Goal: Transaction & Acquisition: Purchase product/service

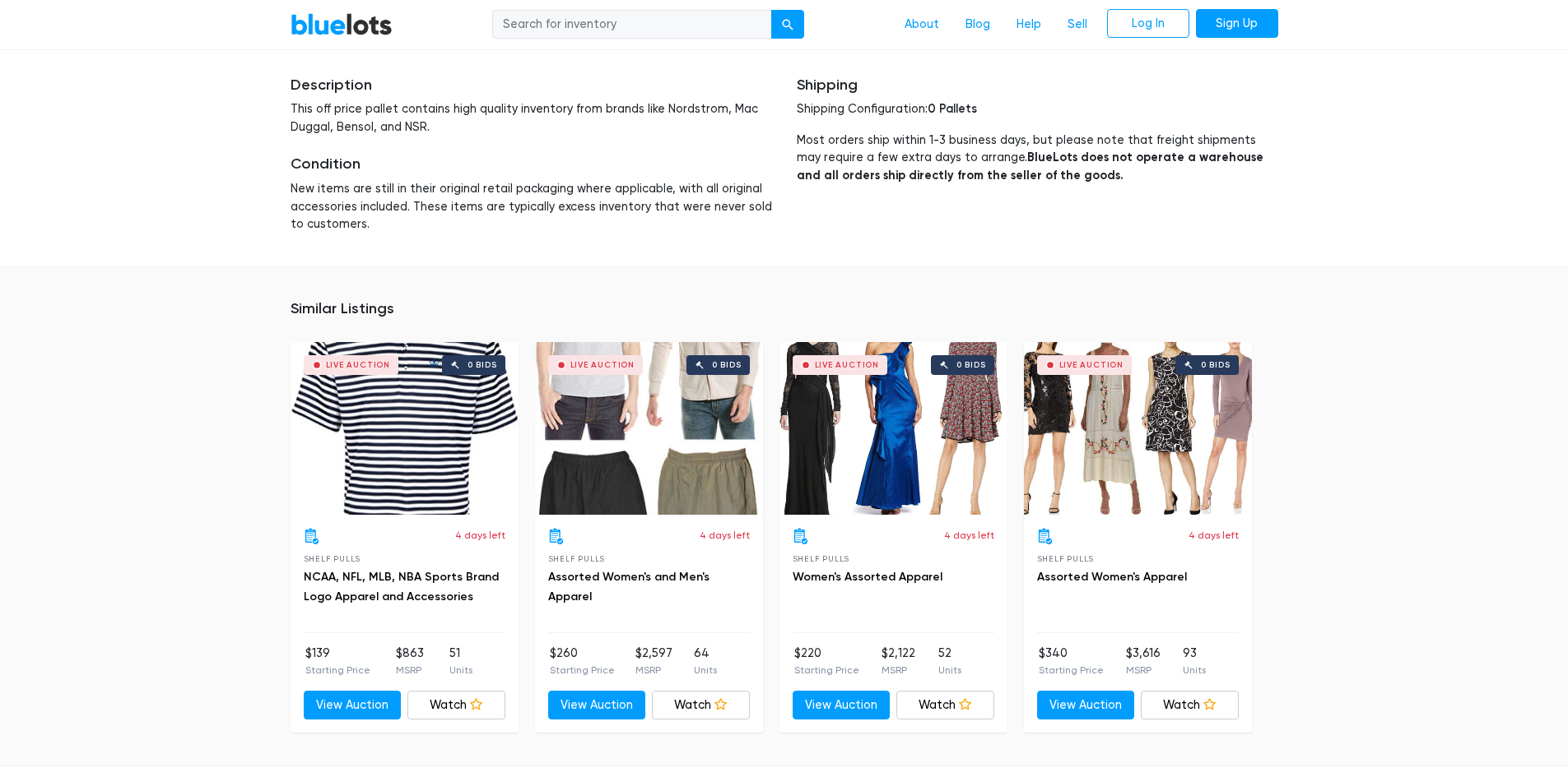
scroll to position [658, 0]
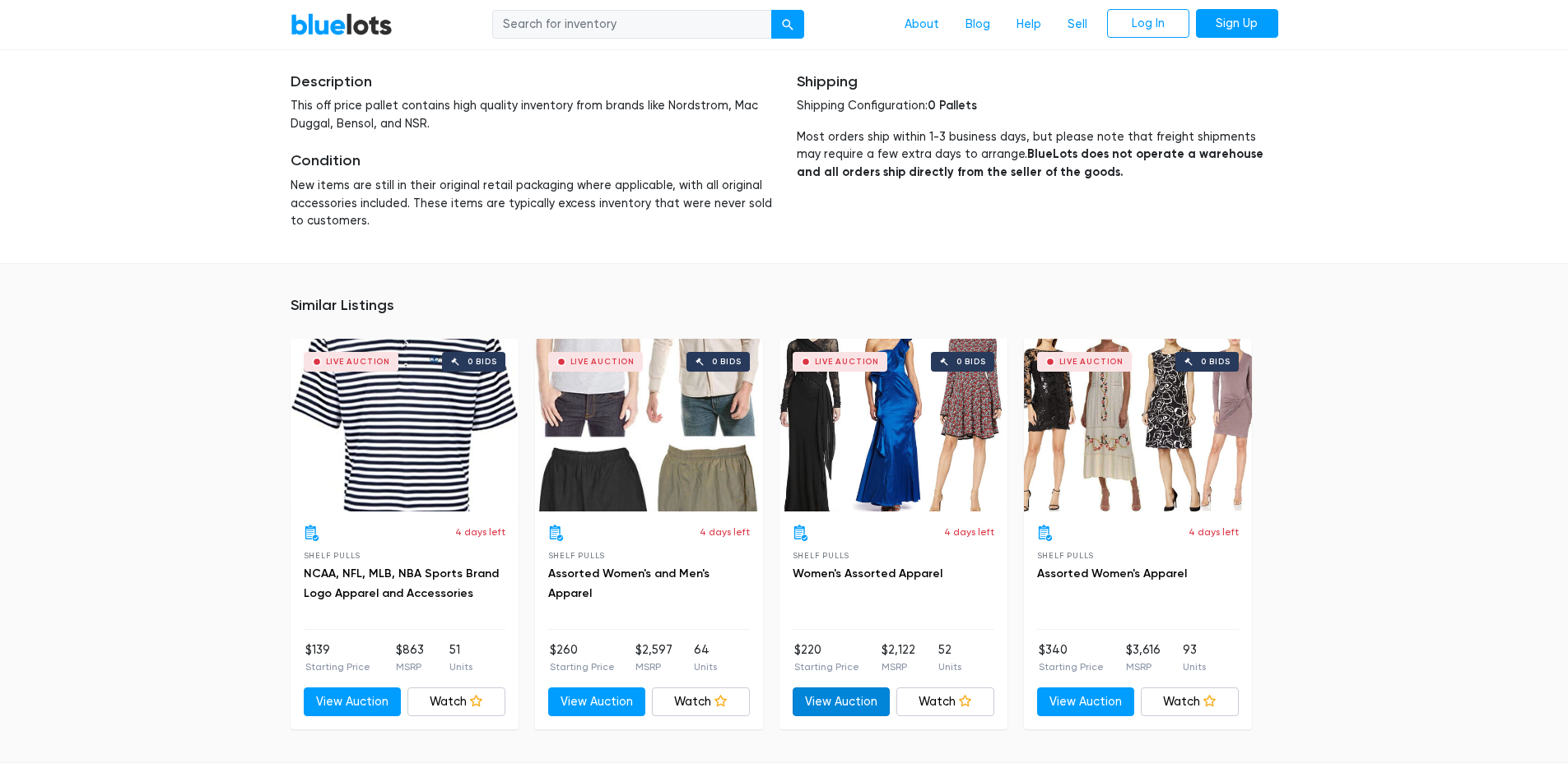
click at [868, 706] on link "View Auction" at bounding box center [841, 702] width 98 height 30
click at [1096, 700] on link "View Auction" at bounding box center [1085, 702] width 98 height 30
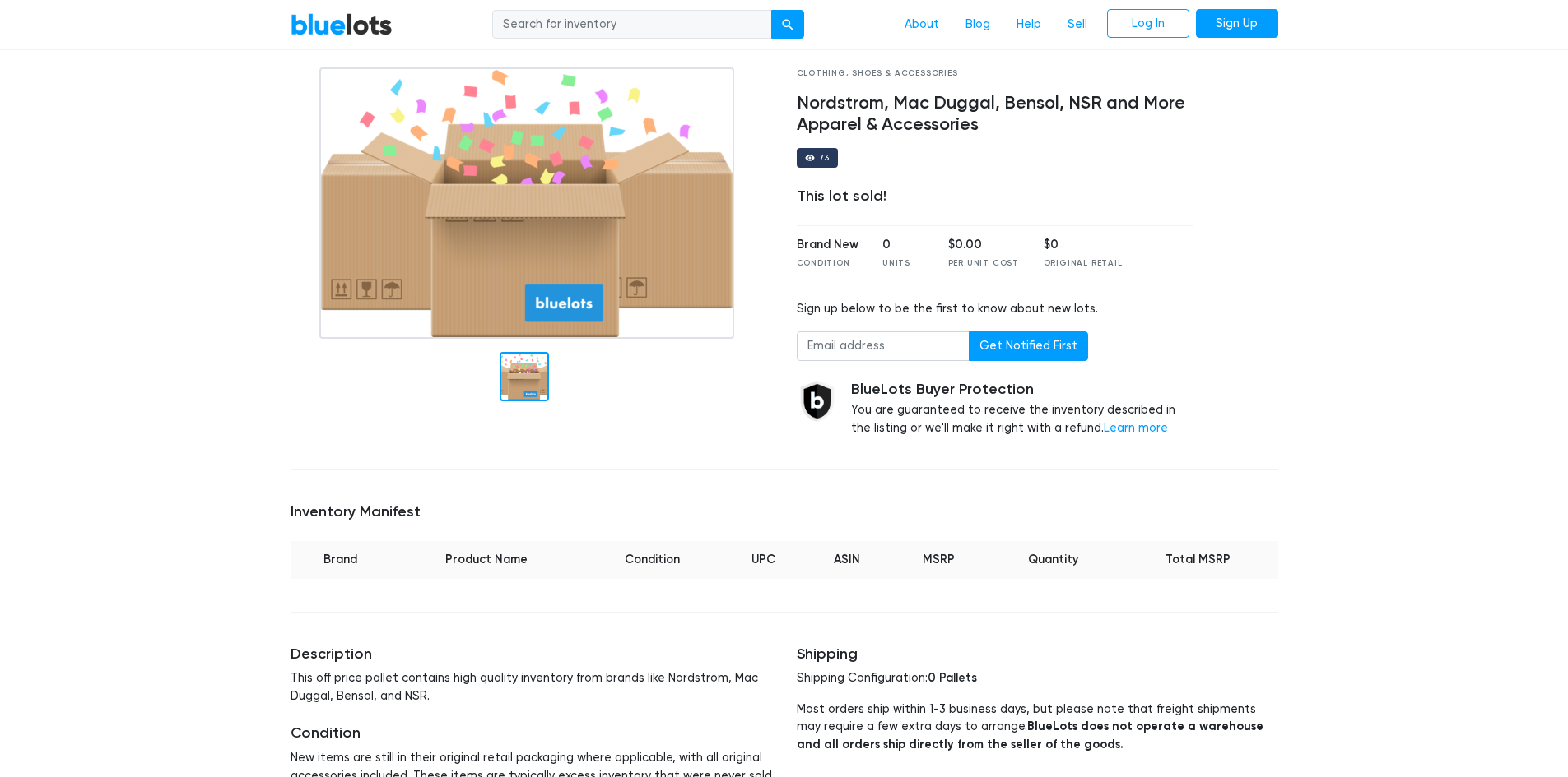
scroll to position [0, 0]
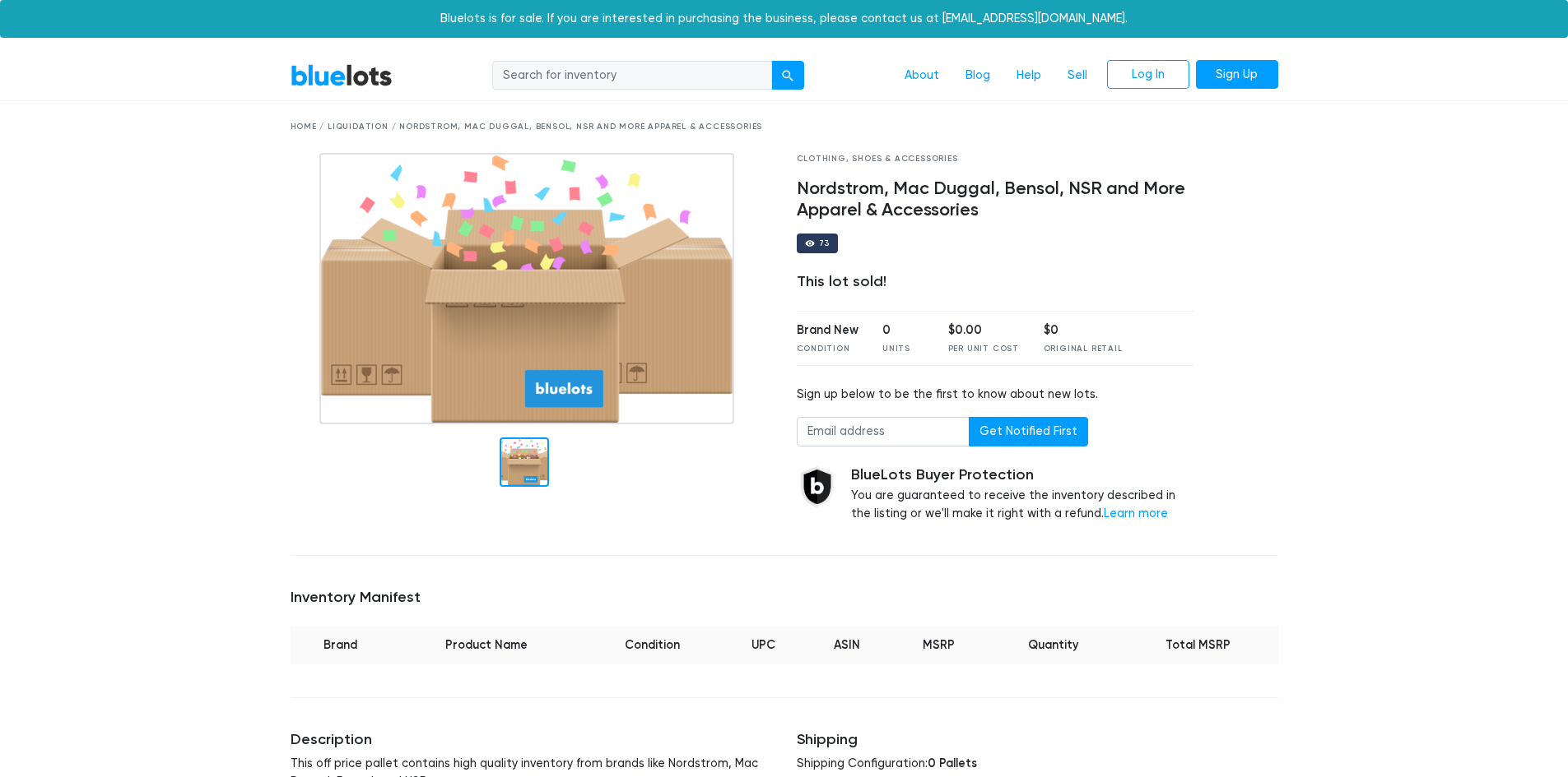
click at [528, 72] on input "search" at bounding box center [632, 76] width 280 height 30
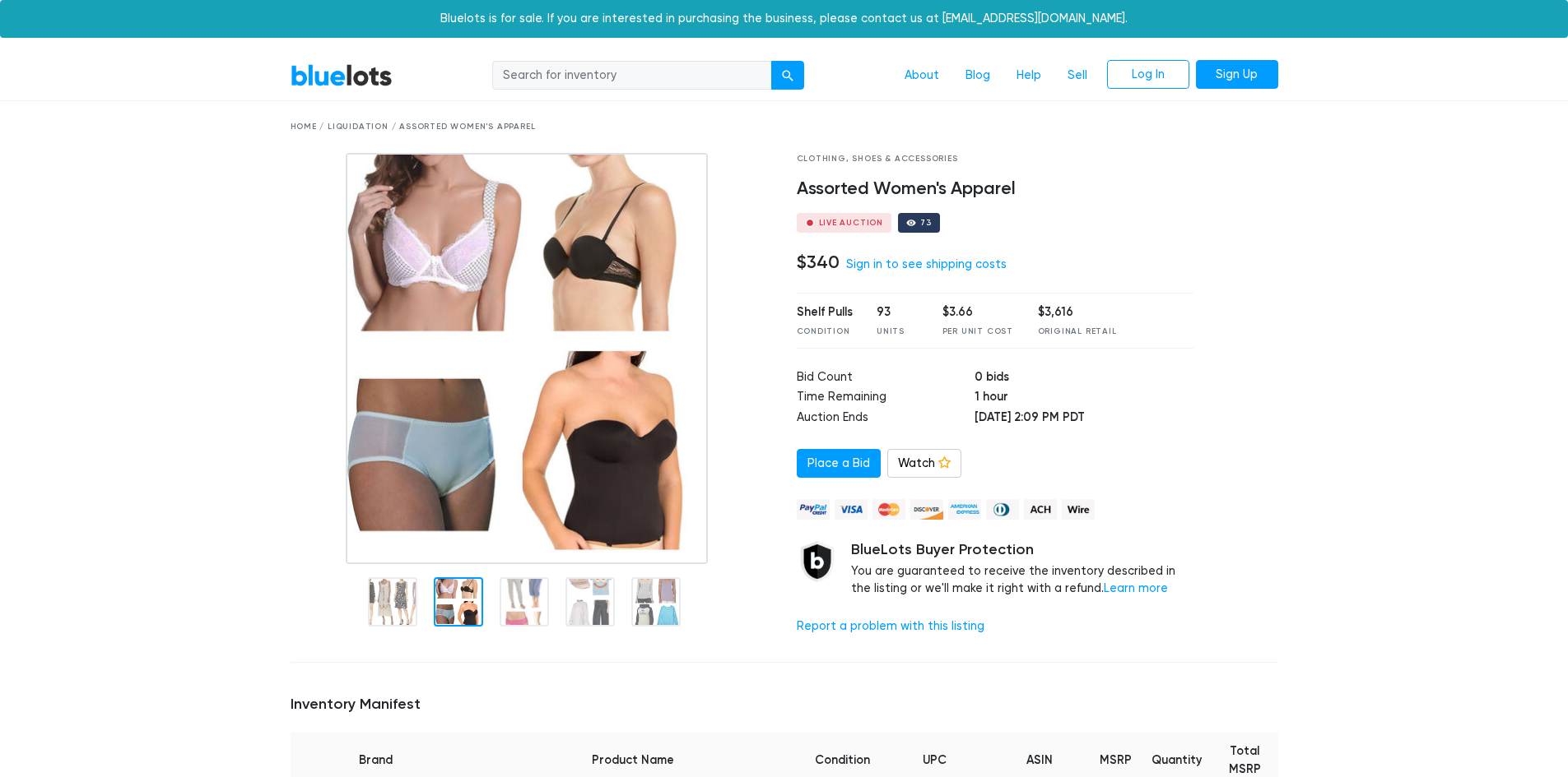
click at [455, 497] on img at bounding box center [527, 358] width 362 height 412
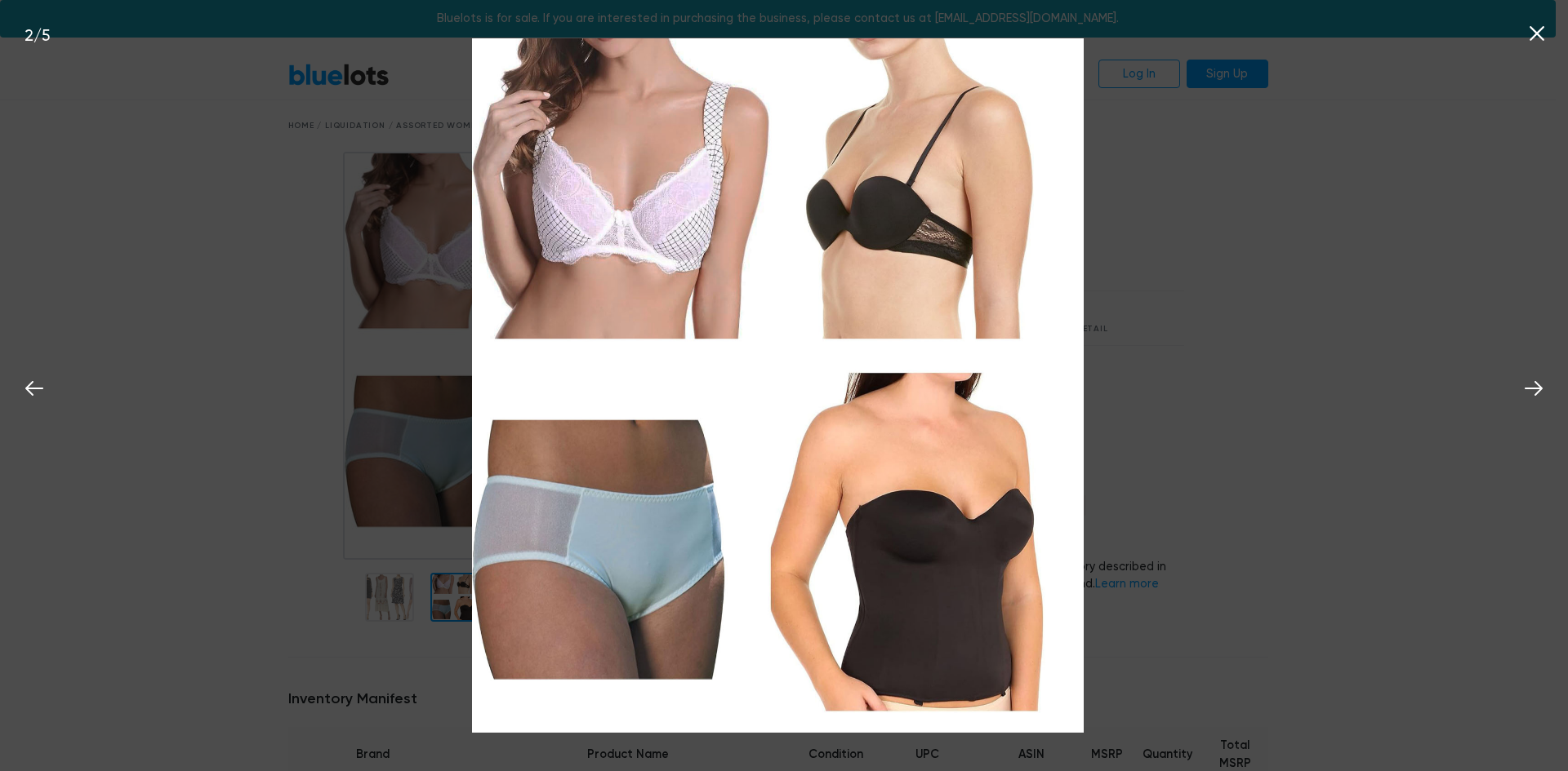
click at [326, 474] on div "2 / 5" at bounding box center [784, 386] width 1568 height 771
